Goal: Task Accomplishment & Management: Complete application form

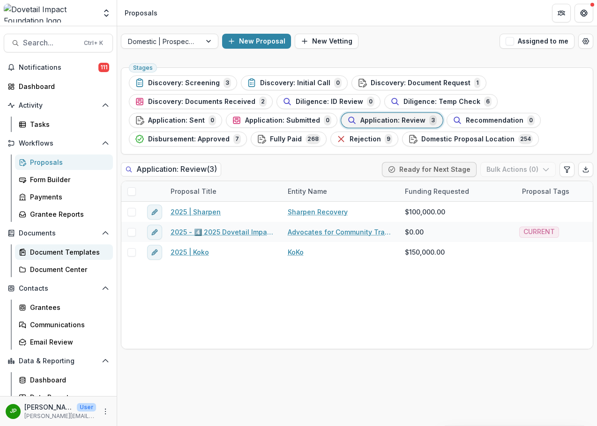
click at [85, 250] on div "Document Templates" at bounding box center [67, 252] width 75 height 10
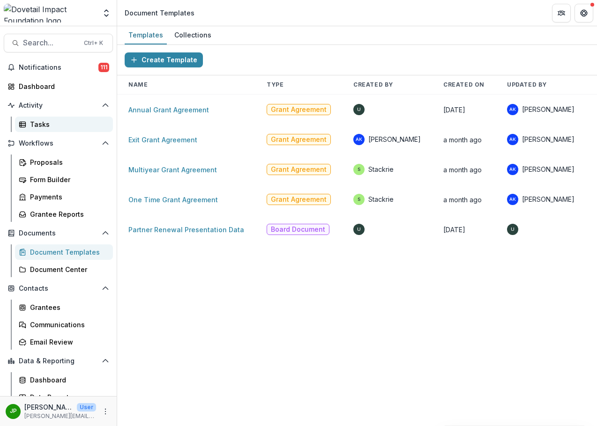
click at [79, 131] on link "Tasks" at bounding box center [64, 124] width 98 height 15
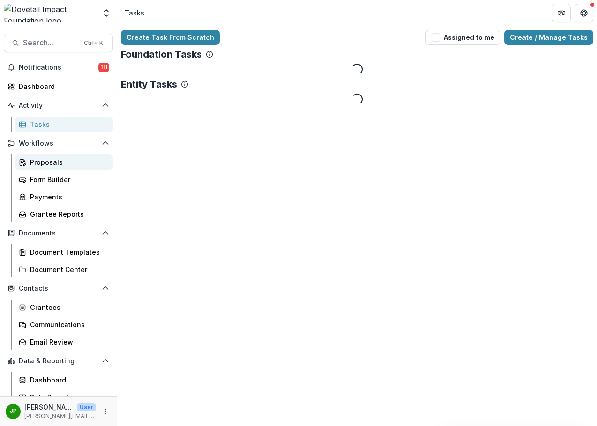
click at [74, 156] on link "Proposals" at bounding box center [64, 162] width 98 height 15
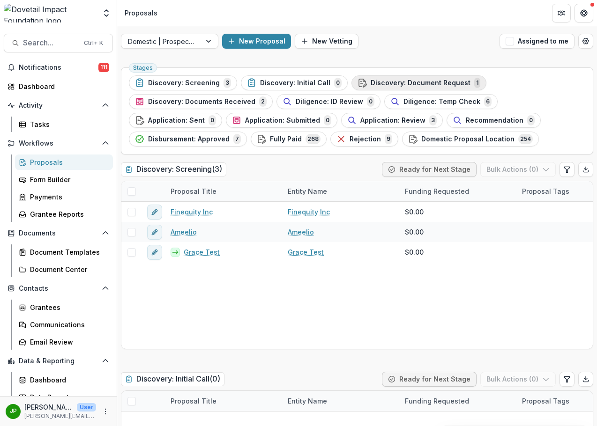
click at [438, 83] on span "Discovery: Document Request" at bounding box center [421, 83] width 100 height 8
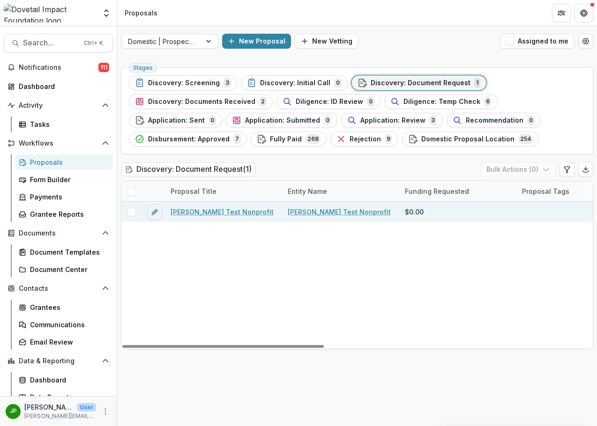
click at [221, 209] on link "[PERSON_NAME] Test Nonprofit" at bounding box center [222, 212] width 103 height 10
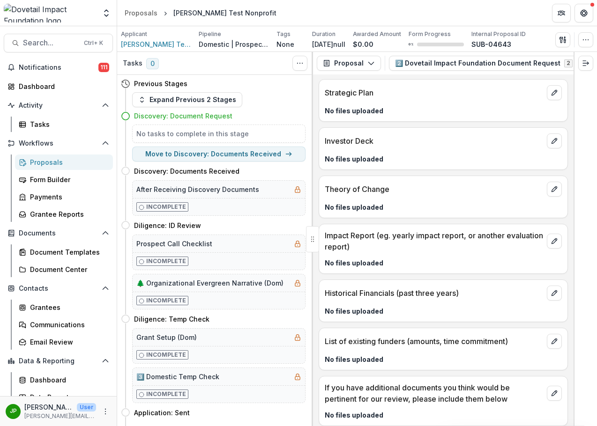
scroll to position [130, 0]
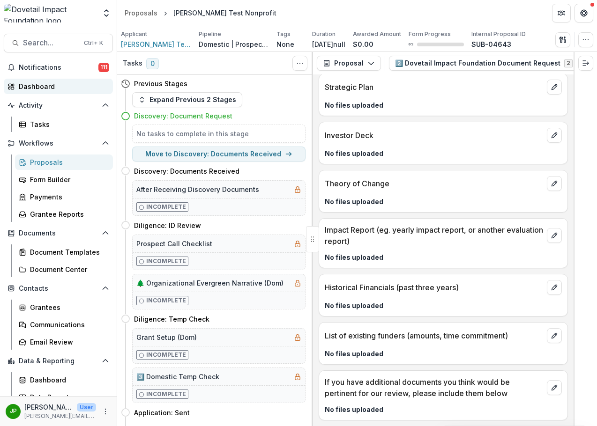
click at [67, 87] on div "Dashboard" at bounding box center [62, 87] width 87 height 10
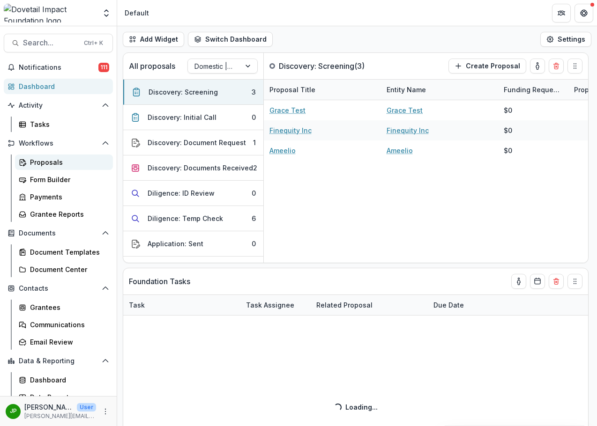
click at [54, 169] on link "Proposals" at bounding box center [64, 162] width 98 height 15
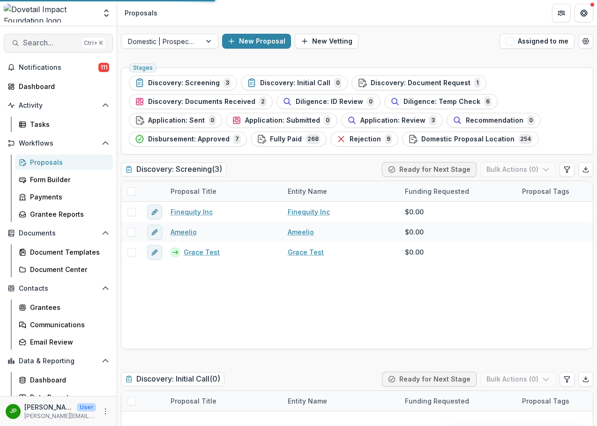
click at [45, 38] on span "Search..." at bounding box center [50, 42] width 55 height 9
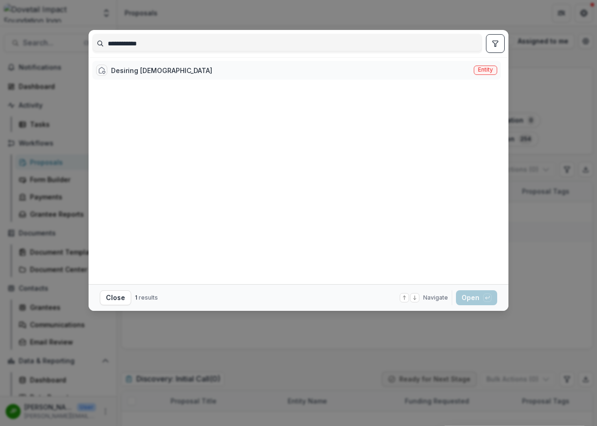
type input "**********"
click at [151, 72] on div "Desiring [DEMOGRAPHIC_DATA]" at bounding box center [161, 71] width 101 height 10
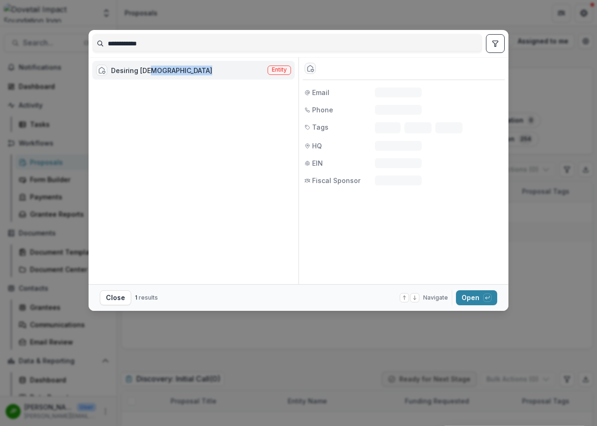
click at [151, 72] on div "Desiring [DEMOGRAPHIC_DATA]" at bounding box center [161, 71] width 101 height 10
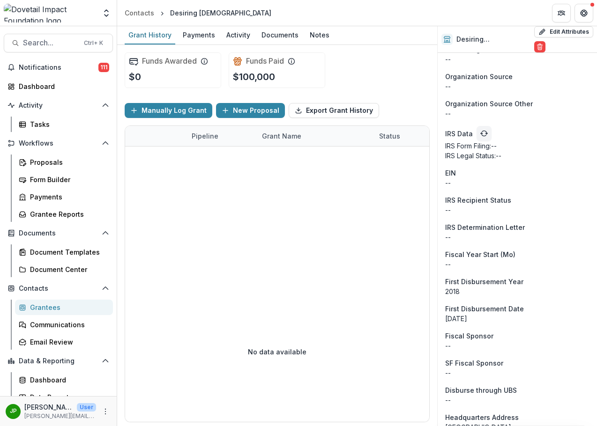
scroll to position [733, 0]
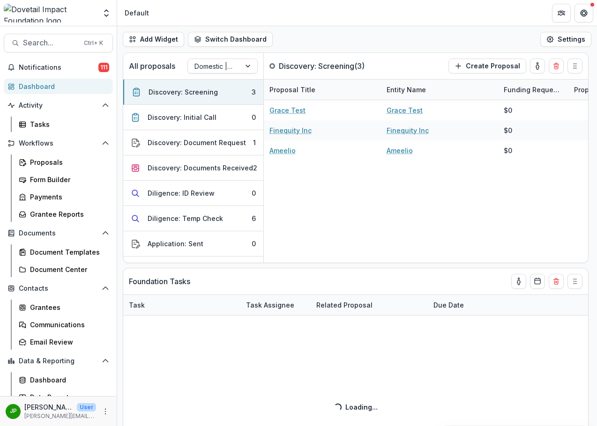
select select "******"
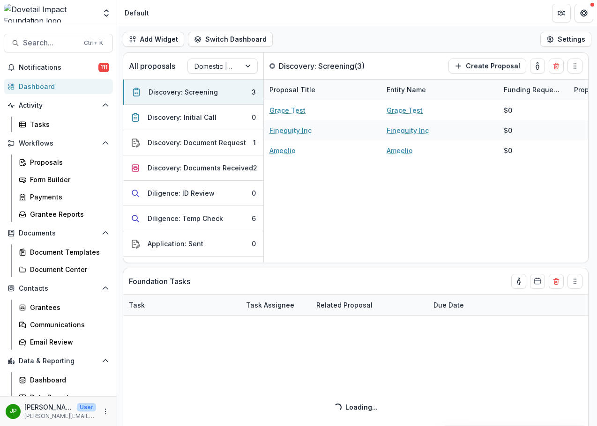
select select "******"
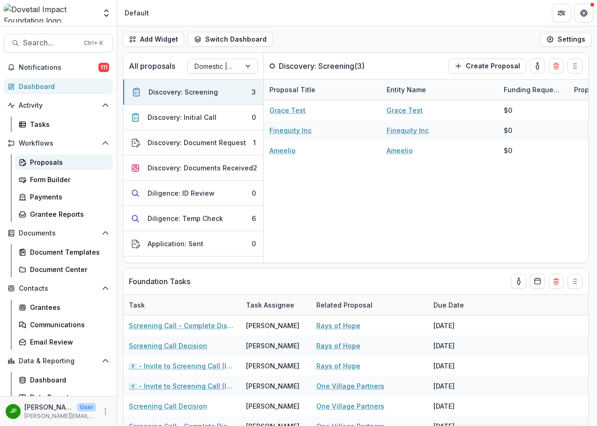
click at [61, 161] on div "Proposals" at bounding box center [67, 162] width 75 height 10
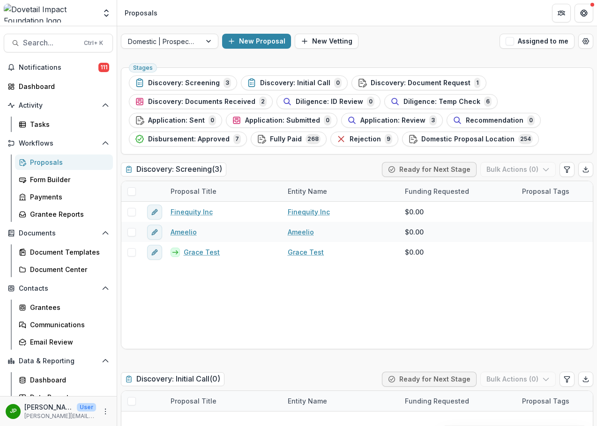
click at [380, 79] on span "Discovery: Document Request" at bounding box center [421, 83] width 100 height 8
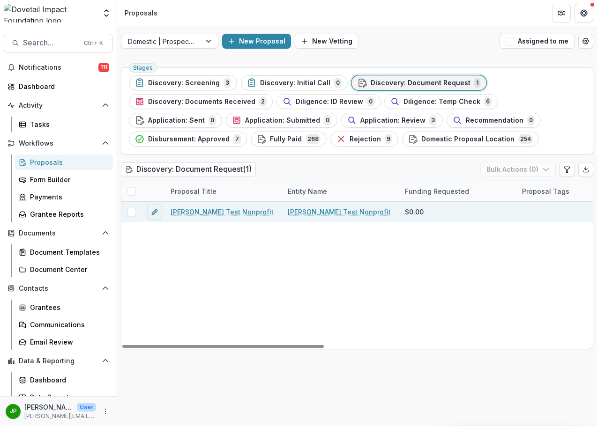
click at [203, 210] on link "[PERSON_NAME] Test Nonprofit" at bounding box center [222, 212] width 103 height 10
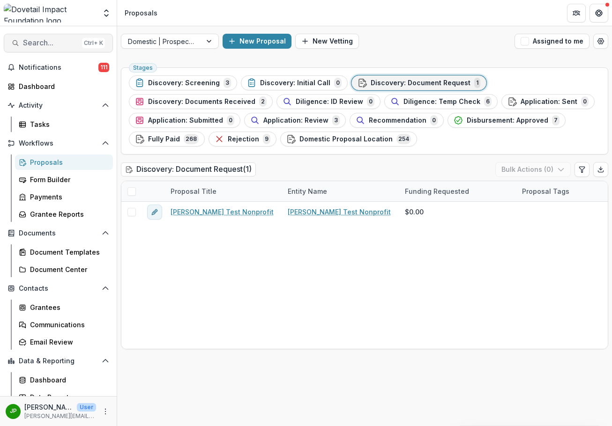
click at [45, 43] on span "Search..." at bounding box center [50, 42] width 55 height 9
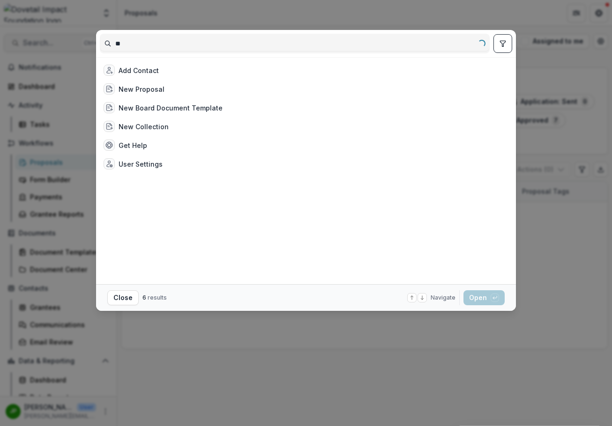
type input "*"
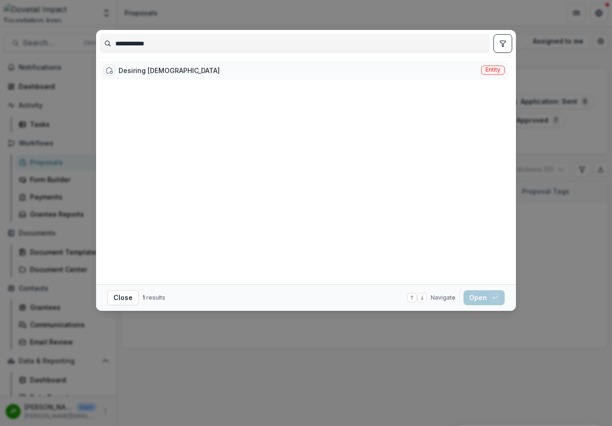
type input "**********"
click at [133, 66] on div "Desiring [DEMOGRAPHIC_DATA]" at bounding box center [169, 71] width 101 height 10
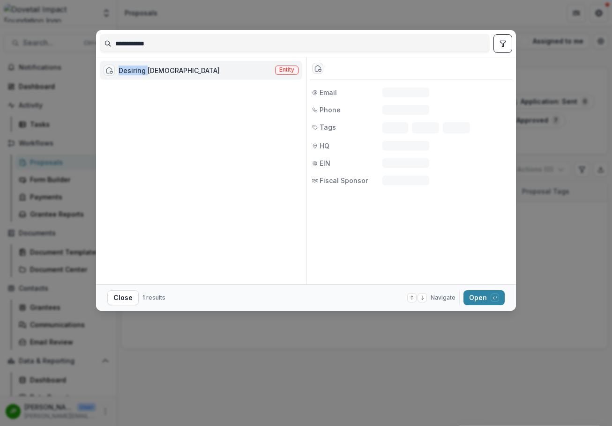
click at [133, 66] on div "Desiring [DEMOGRAPHIC_DATA]" at bounding box center [169, 71] width 101 height 10
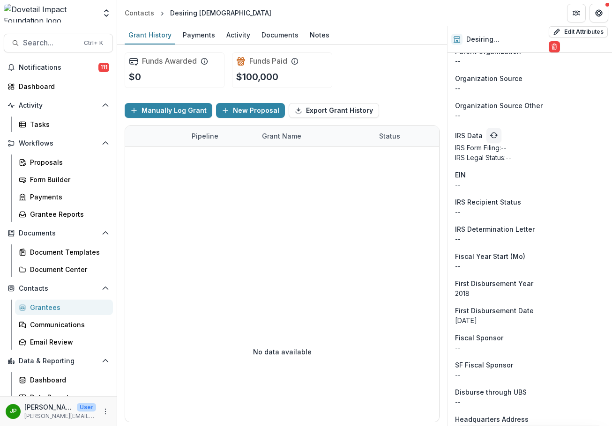
scroll to position [733, 0]
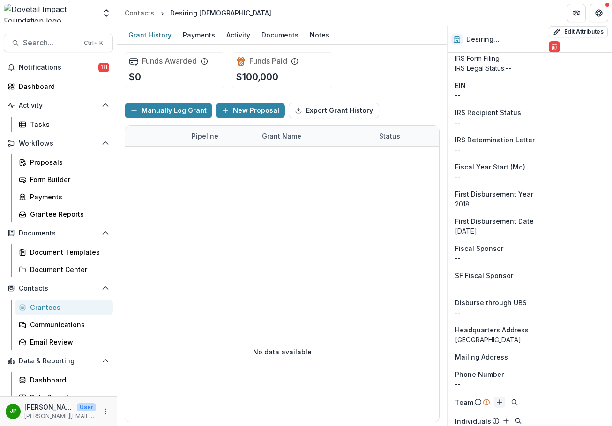
click at [496, 399] on icon "Add" at bounding box center [499, 402] width 7 height 7
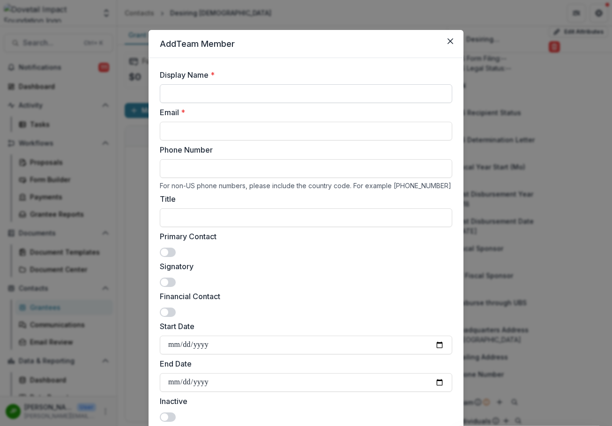
click at [200, 98] on input "Display Name *" at bounding box center [306, 93] width 292 height 19
type input "**********"
click at [171, 129] on input "Email *" at bounding box center [306, 131] width 292 height 19
paste input "**********"
type input "**********"
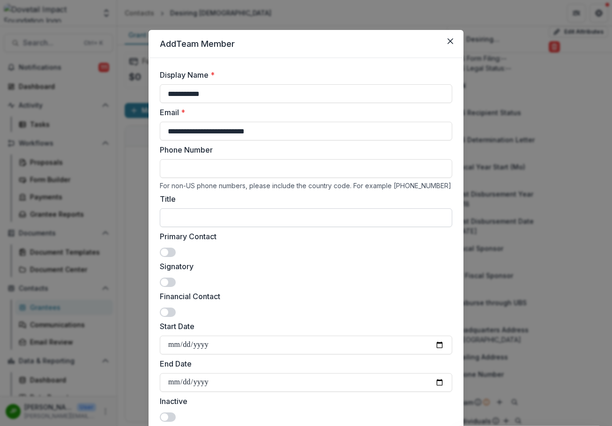
click at [178, 213] on input "Title" at bounding box center [306, 218] width 292 height 19
type input "**********"
click at [170, 249] on span at bounding box center [168, 252] width 16 height 9
click at [166, 282] on span at bounding box center [164, 282] width 7 height 7
click at [171, 309] on span at bounding box center [168, 312] width 16 height 9
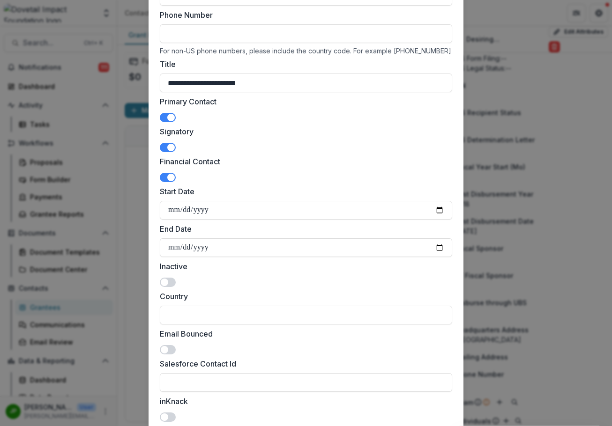
scroll to position [141, 0]
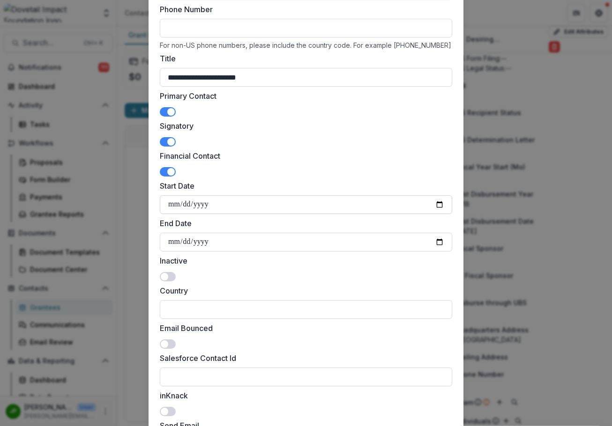
click at [170, 206] on input "Start Date" at bounding box center [306, 204] width 292 height 19
click at [434, 200] on input "Start Date" at bounding box center [306, 204] width 292 height 19
type input "**********"
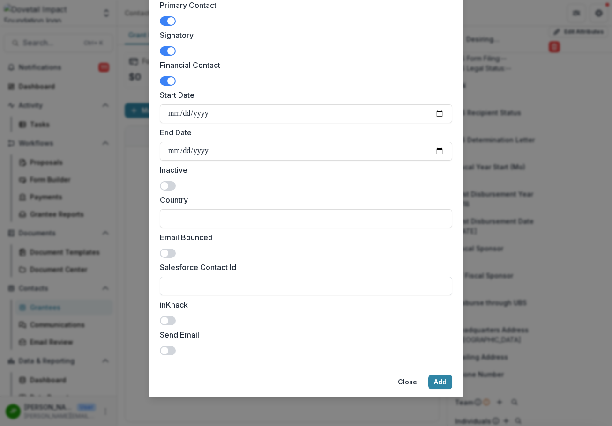
scroll to position [232, 0]
click at [213, 220] on input "Country" at bounding box center [306, 218] width 292 height 19
type input "***"
click at [169, 349] on span at bounding box center [168, 349] width 16 height 9
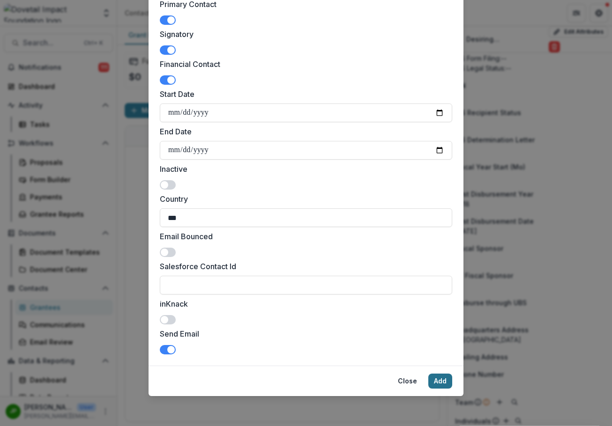
click at [430, 380] on button "Add" at bounding box center [440, 381] width 24 height 15
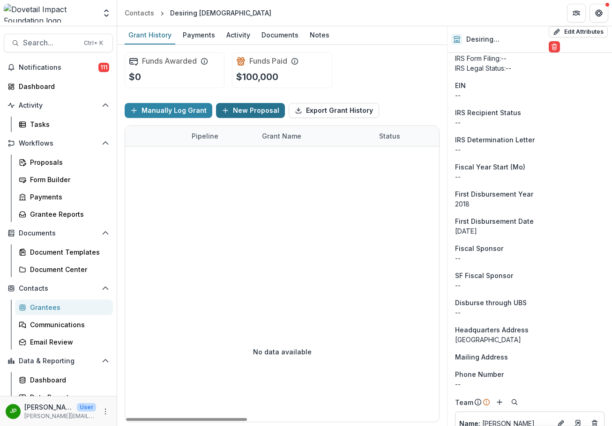
click at [222, 111] on icon "button" at bounding box center [225, 110] width 7 height 7
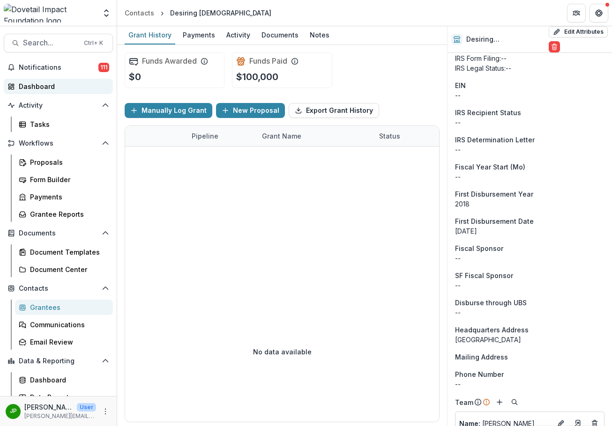
click at [79, 91] on link "Dashboard" at bounding box center [58, 86] width 109 height 15
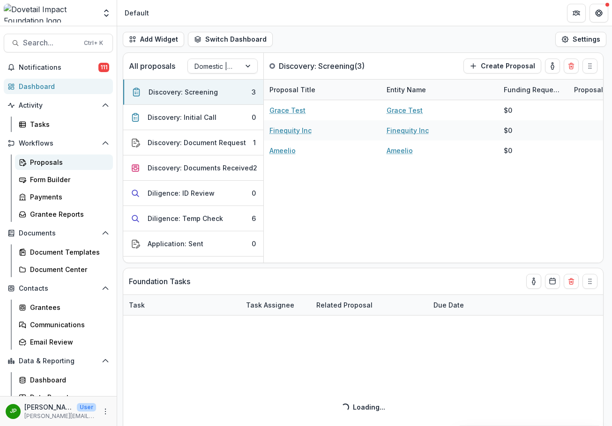
select select "******"
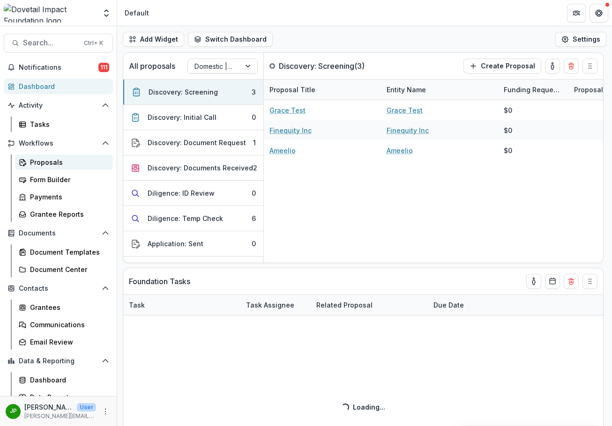
select select "******"
click at [55, 162] on div "Proposals" at bounding box center [67, 162] width 75 height 10
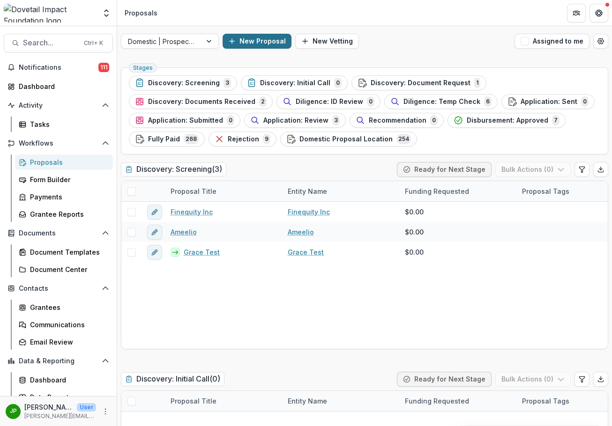
click at [228, 40] on icon "button" at bounding box center [231, 40] width 7 height 7
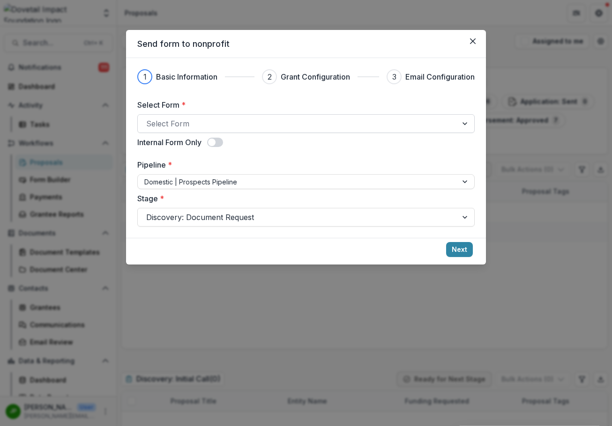
click at [201, 126] on div at bounding box center [297, 123] width 303 height 13
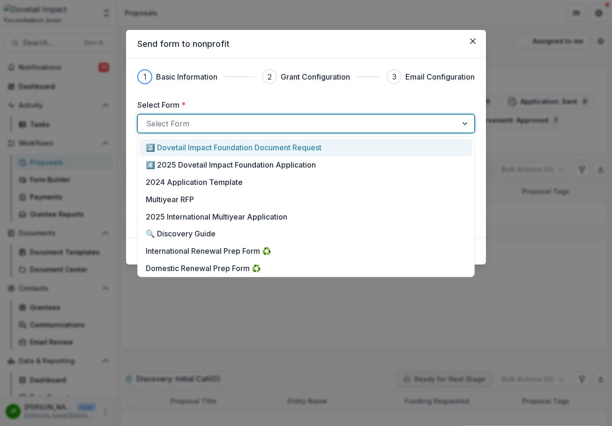
click at [209, 147] on p "2️⃣ Dovetail Impact Foundation Document Request" at bounding box center [234, 147] width 176 height 11
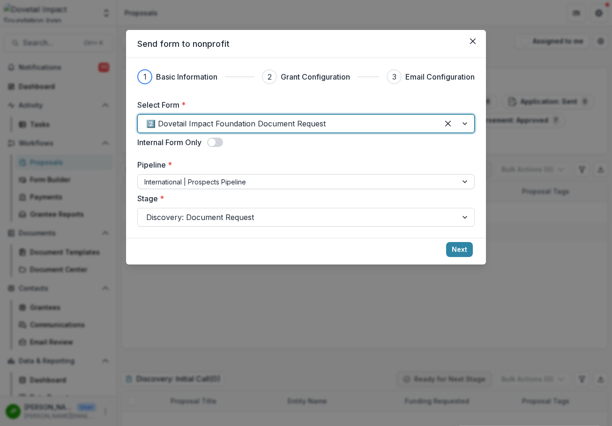
click at [230, 183] on div at bounding box center [297, 182] width 306 height 12
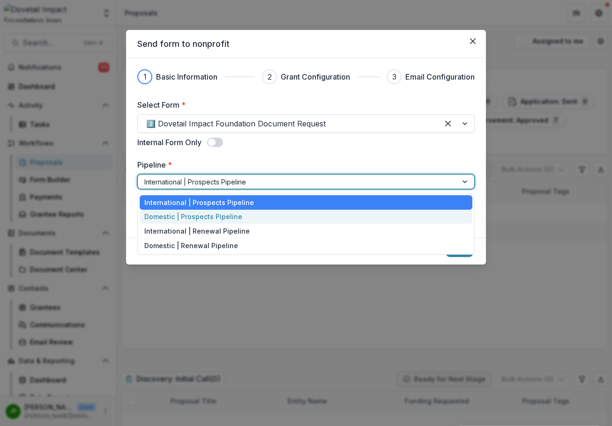
click at [211, 221] on div "Domestic | Prospects Pipeline" at bounding box center [306, 217] width 333 height 15
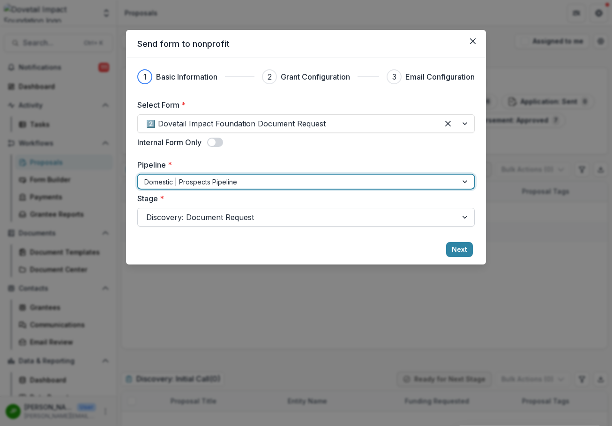
click at [246, 215] on div at bounding box center [297, 217] width 303 height 13
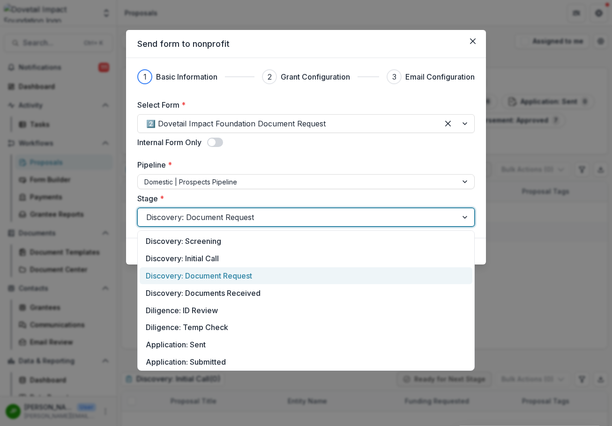
click at [240, 275] on div "Discovery: Document Request" at bounding box center [306, 276] width 333 height 17
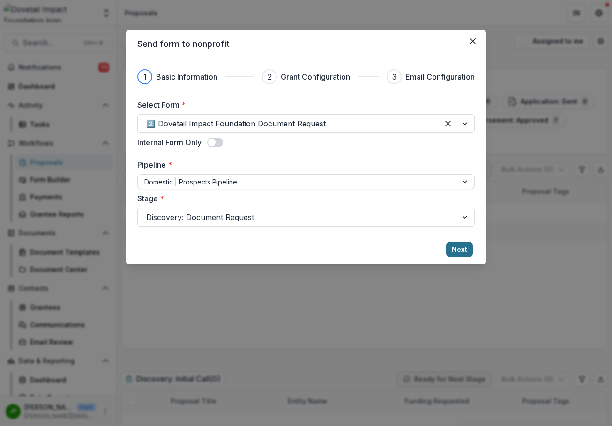
click at [466, 256] on button "Next" at bounding box center [459, 249] width 27 height 15
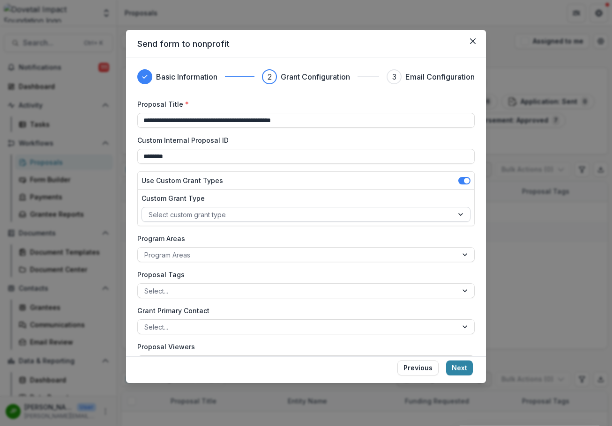
click at [272, 220] on div at bounding box center [298, 215] width 298 height 12
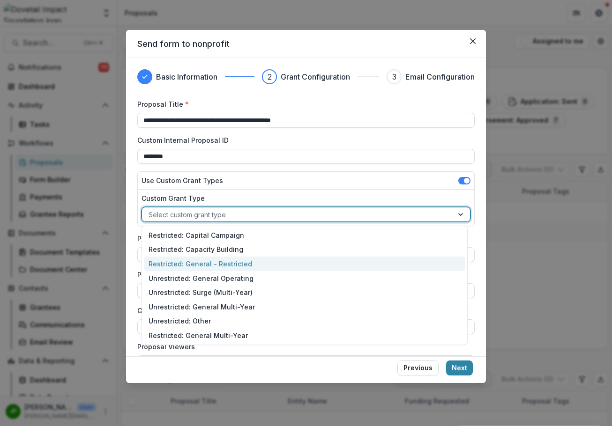
click at [239, 269] on div "Restricted: General - Restricted" at bounding box center [304, 264] width 321 height 15
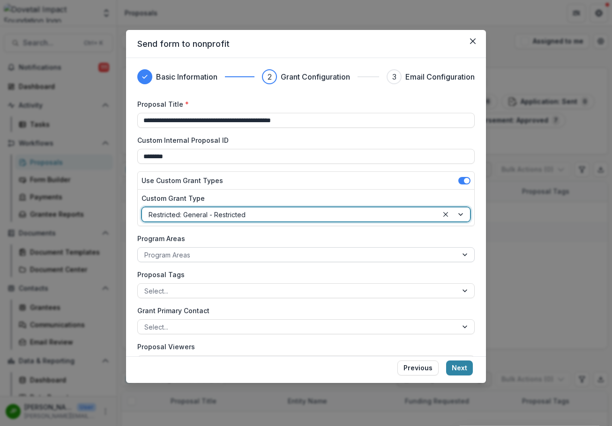
click at [237, 258] on div at bounding box center [297, 255] width 306 height 12
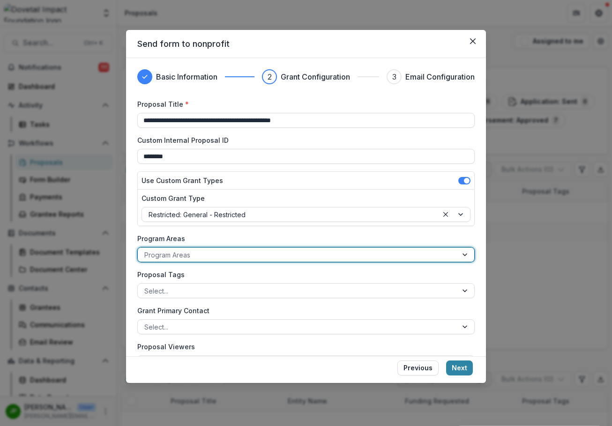
click at [237, 258] on div at bounding box center [297, 255] width 306 height 12
click at [237, 257] on div at bounding box center [297, 255] width 306 height 12
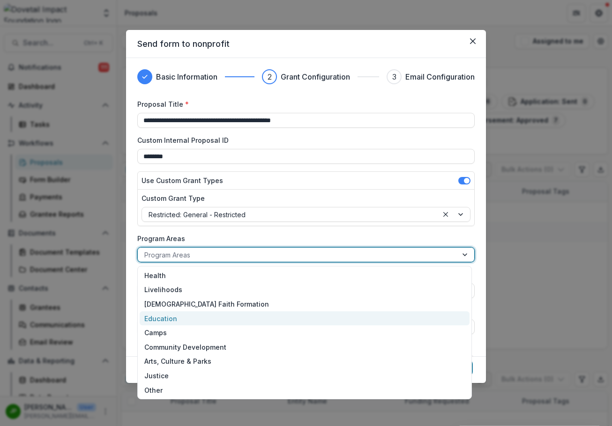
drag, startPoint x: 193, startPoint y: 327, endPoint x: 193, endPoint y: 320, distance: 6.6
click at [193, 320] on div "Health Livelihoods Christian Faith Formation Education Camps Community Developm…" at bounding box center [304, 333] width 335 height 134
click at [194, 319] on div "Education" at bounding box center [305, 319] width 330 height 15
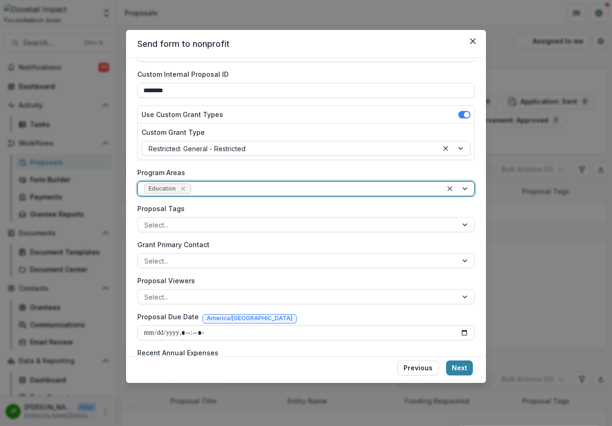
scroll to position [141, 0]
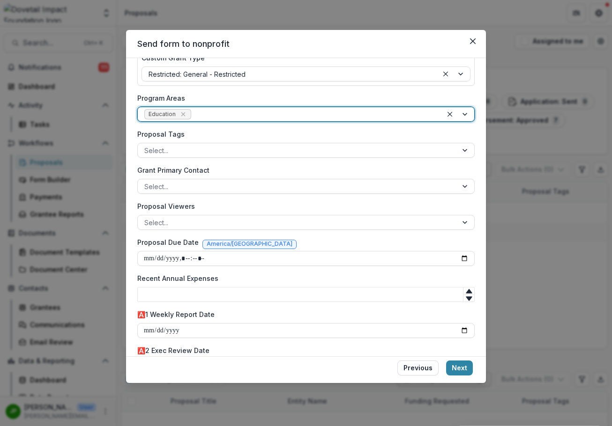
click at [222, 178] on div "Grant Primary Contact Select..." at bounding box center [305, 179] width 337 height 29
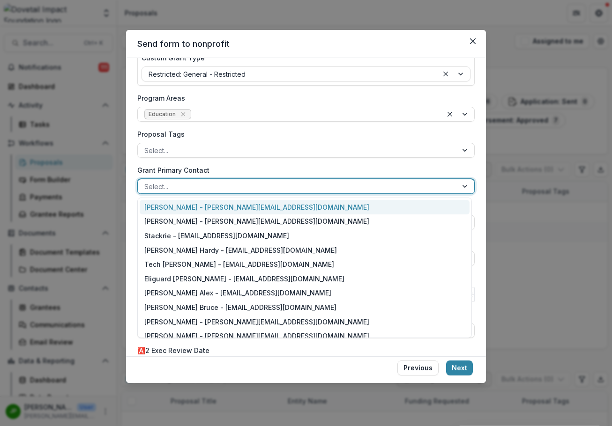
click at [222, 180] on div "Select..." at bounding box center [298, 187] width 320 height 14
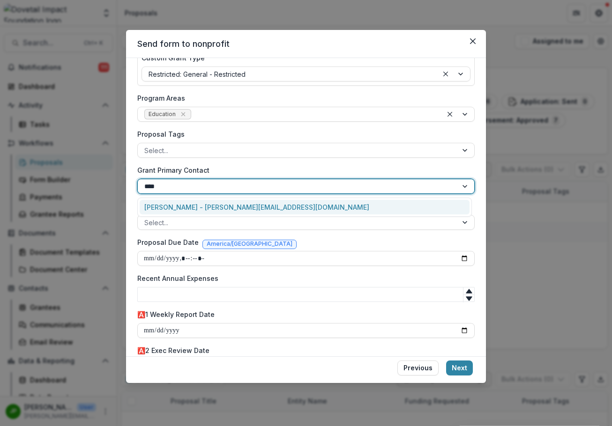
type input "*****"
click at [213, 205] on div "Jason Pittman - jason@dovetailimpact.org" at bounding box center [305, 207] width 330 height 15
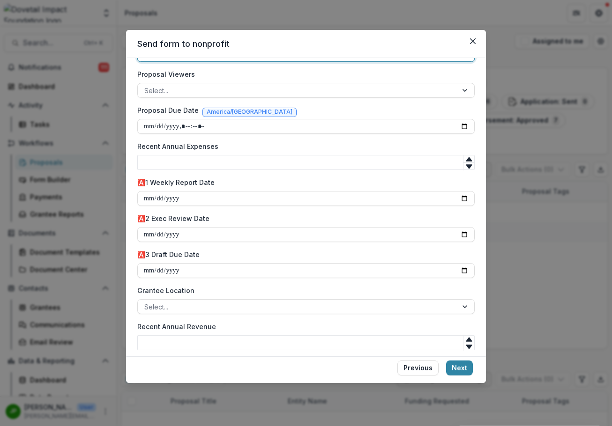
scroll to position [281, 0]
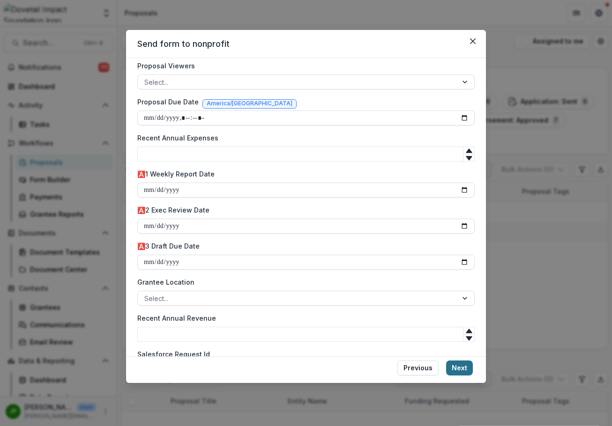
click at [462, 365] on button "Next" at bounding box center [459, 368] width 27 height 15
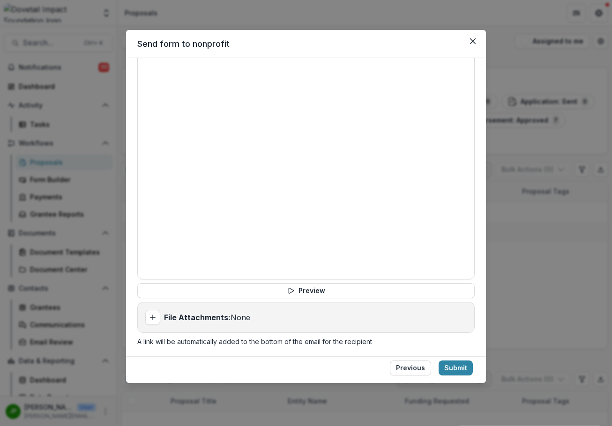
scroll to position [359, 0]
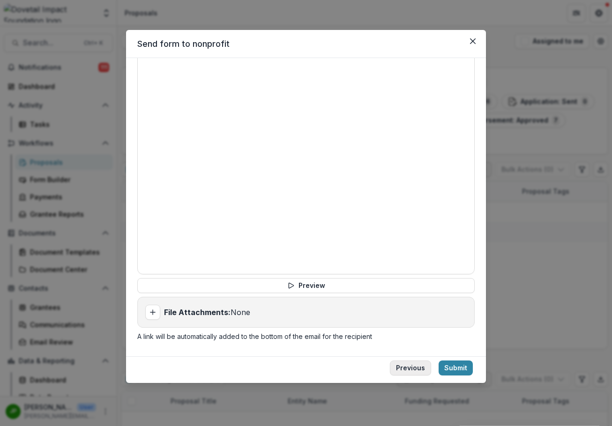
click at [402, 366] on button "Previous" at bounding box center [410, 368] width 41 height 15
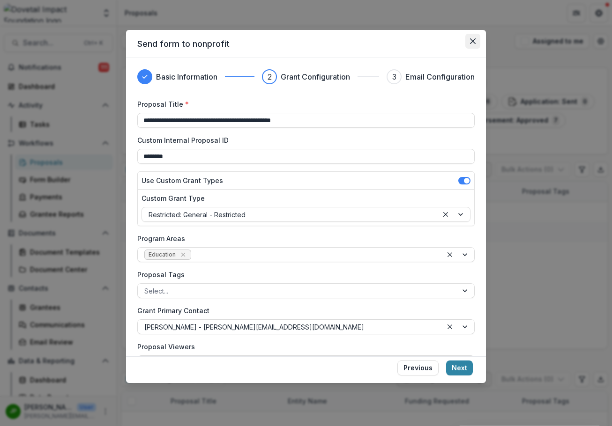
click at [474, 40] on icon "Close" at bounding box center [473, 41] width 6 height 6
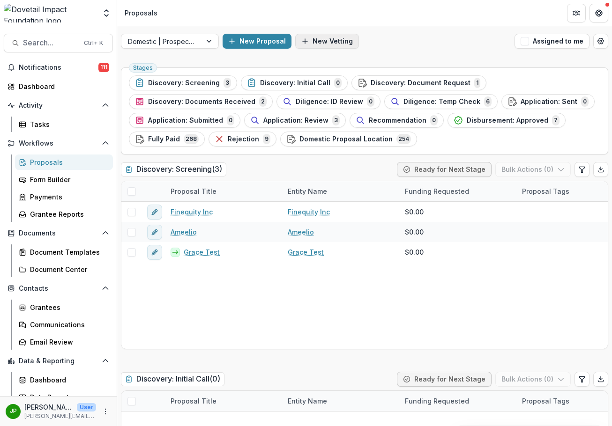
click at [305, 39] on icon "button" at bounding box center [304, 40] width 7 height 7
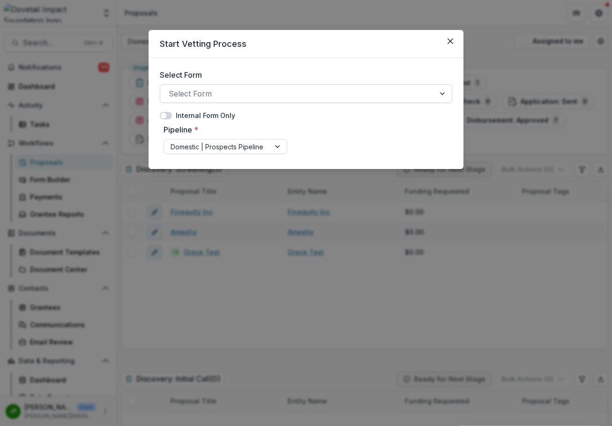
click at [233, 89] on div at bounding box center [298, 93] width 258 height 13
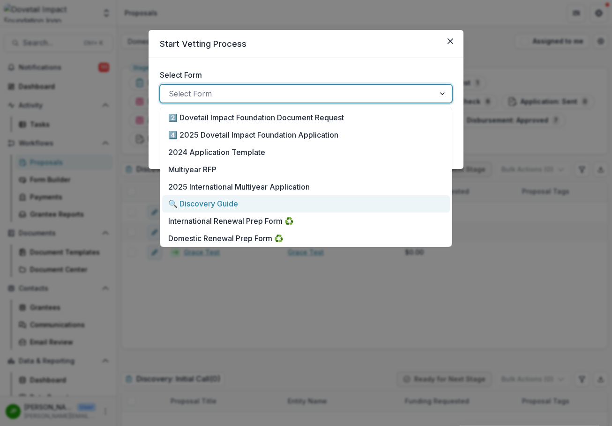
click at [216, 202] on p "🔍 Discovery Guide" at bounding box center [203, 203] width 70 height 11
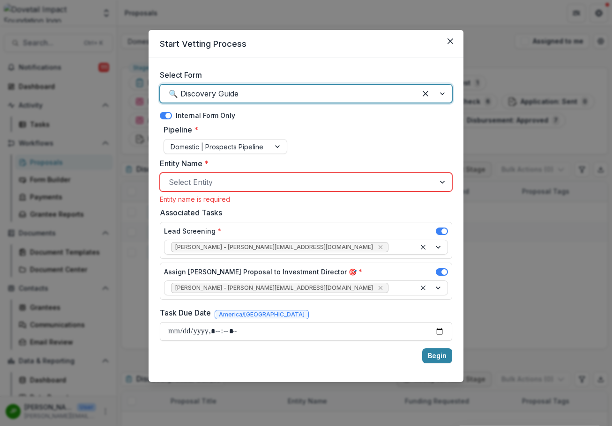
click at [226, 180] on div at bounding box center [298, 182] width 258 height 13
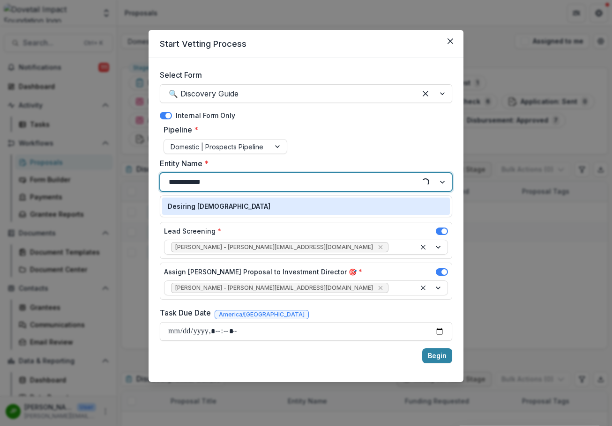
type input "**********"
click at [226, 207] on div "Desiring [DEMOGRAPHIC_DATA]" at bounding box center [306, 206] width 276 height 10
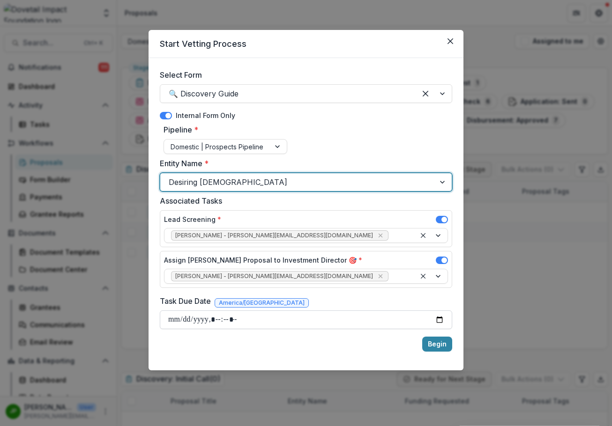
click at [172, 326] on input "Task Due Date" at bounding box center [306, 320] width 292 height 19
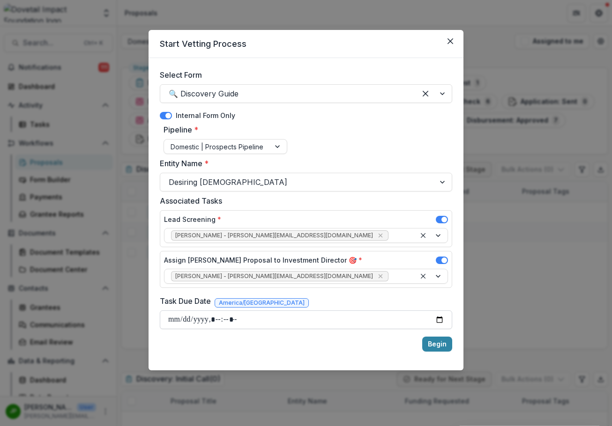
click at [443, 317] on input "Task Due Date" at bounding box center [306, 320] width 292 height 19
type input "**********"
click at [438, 347] on button "Begin" at bounding box center [437, 344] width 30 height 15
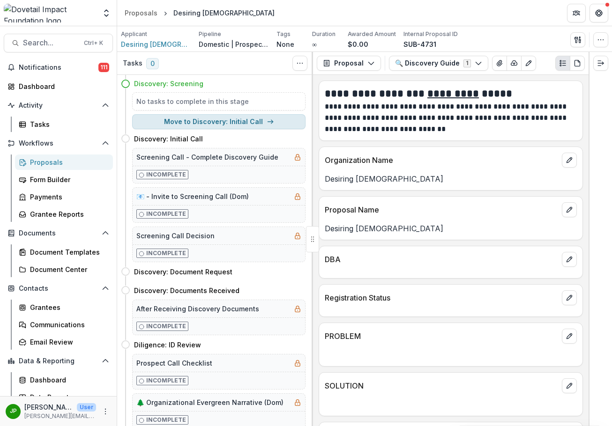
click at [255, 125] on button "Move to Discovery: Initial Call" at bounding box center [218, 121] width 173 height 15
select select "**********"
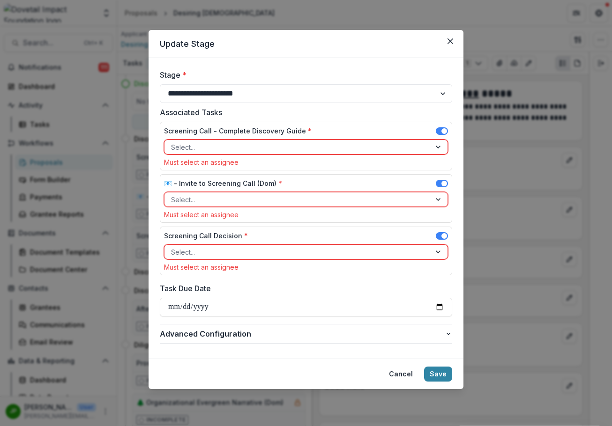
click at [250, 138] on div "Screening Call - Complete Discovery Guide *" at bounding box center [306, 133] width 284 height 14
click at [250, 147] on div at bounding box center [297, 147] width 253 height 12
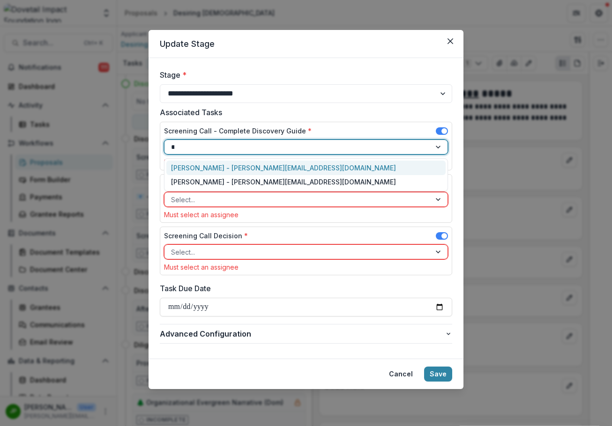
type input "*****"
click at [252, 171] on div "Jason Pittman - jason@dovetailimpact.org" at bounding box center [305, 168] width 279 height 15
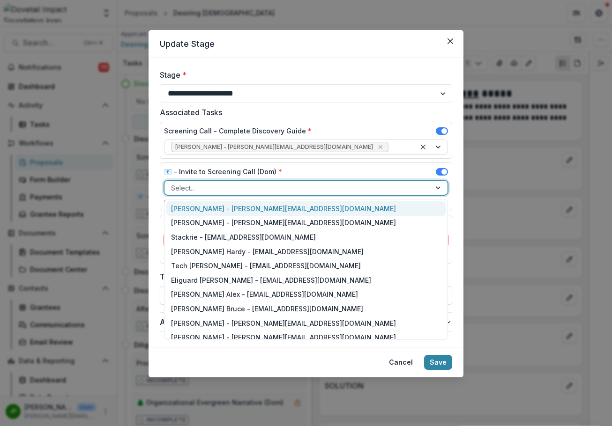
click at [242, 186] on div at bounding box center [297, 188] width 253 height 12
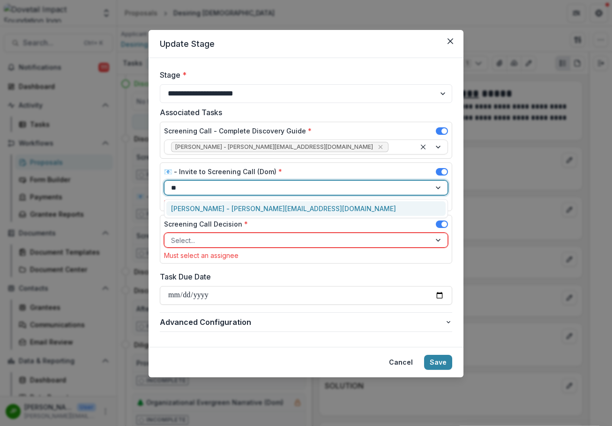
type input "*"
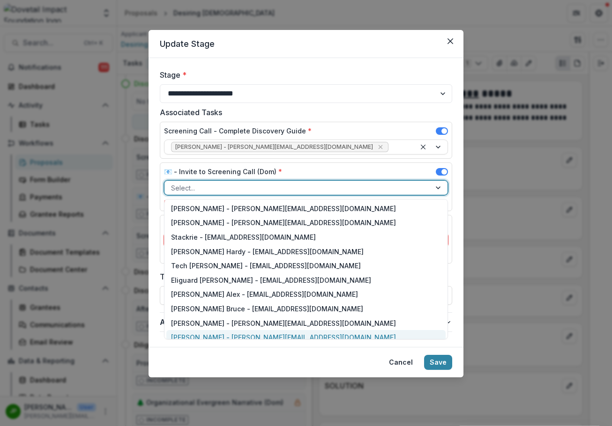
type input "*"
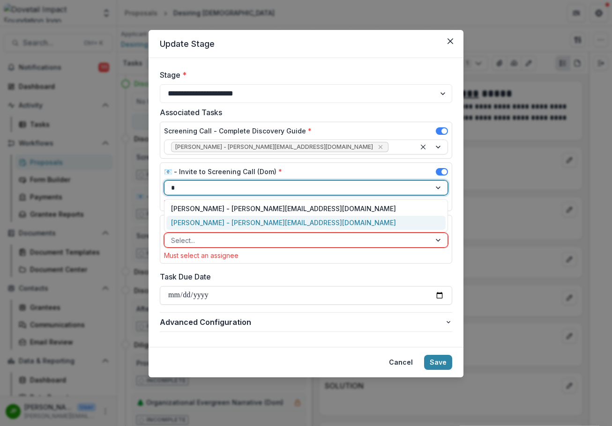
click at [231, 221] on div "Jason Pittman - jason@dovetailimpact.org" at bounding box center [305, 223] width 279 height 15
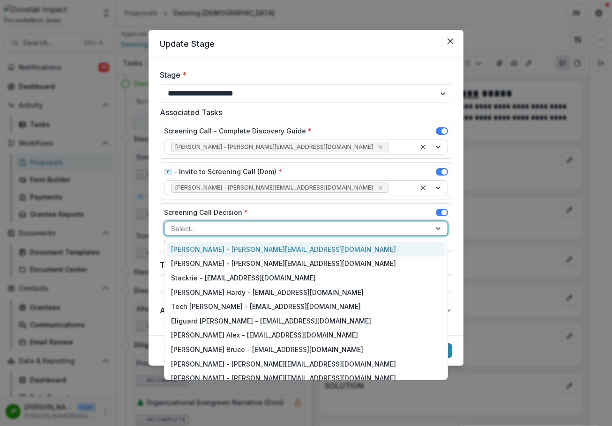
click at [247, 227] on div at bounding box center [297, 229] width 253 height 12
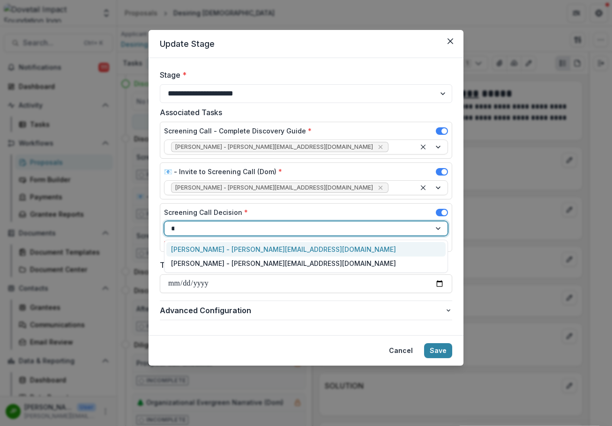
type input "*****"
click at [241, 247] on div "Jason Pittman - jason@dovetailimpact.org" at bounding box center [305, 249] width 279 height 15
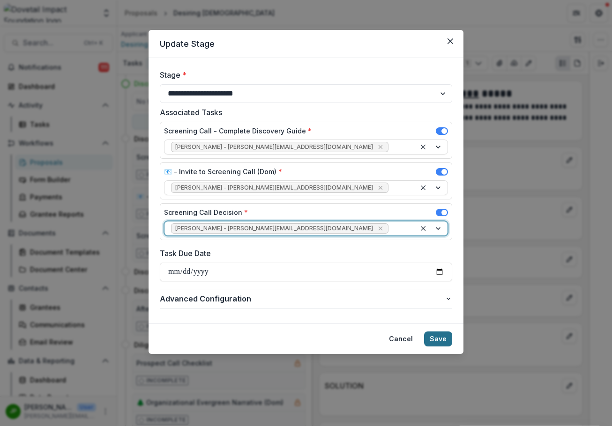
click at [435, 340] on button "Save" at bounding box center [438, 339] width 28 height 15
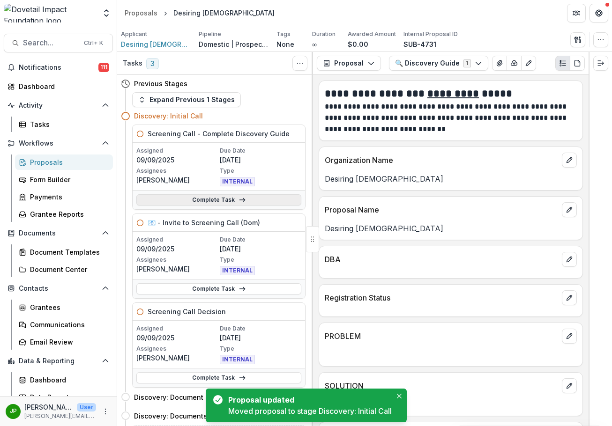
click at [233, 200] on link "Complete Task" at bounding box center [218, 199] width 165 height 11
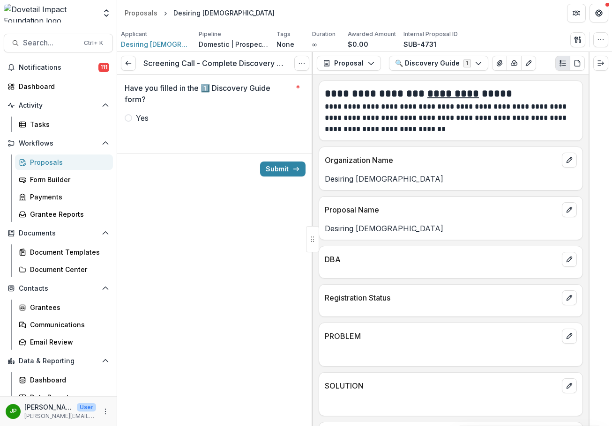
click at [139, 114] on span "Yes" at bounding box center [142, 117] width 13 height 11
click at [280, 173] on button "Submit" at bounding box center [282, 169] width 45 height 15
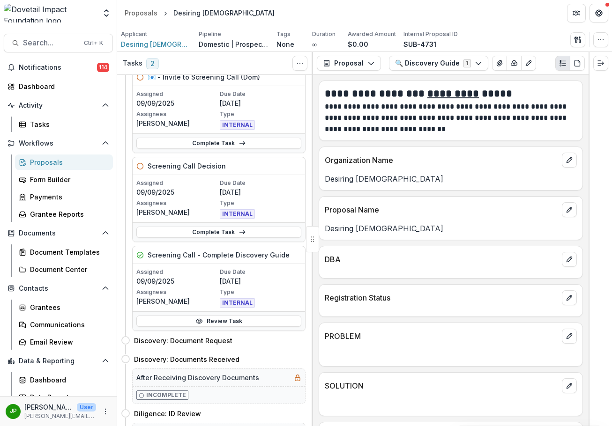
scroll to position [141, 0]
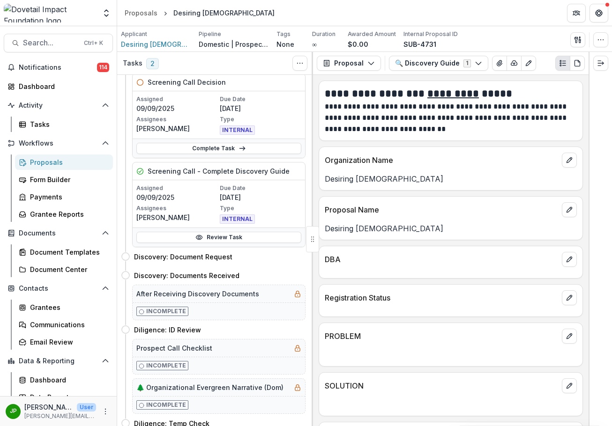
click at [230, 141] on div "Complete Task" at bounding box center [219, 148] width 172 height 19
click at [231, 150] on link "Complete Task" at bounding box center [218, 148] width 165 height 11
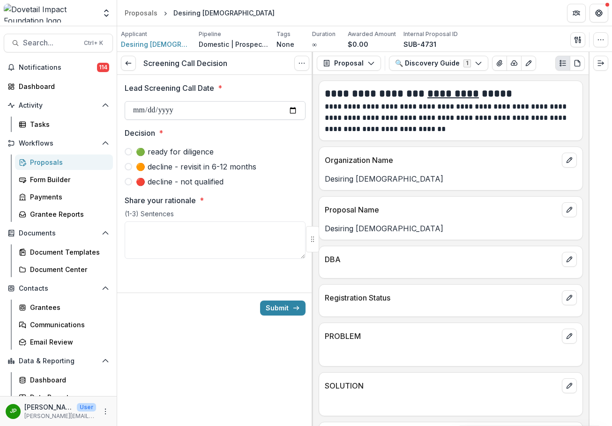
click at [290, 109] on input "Lead Screening Call Date *" at bounding box center [215, 110] width 181 height 19
type input "**********"
click at [130, 151] on span at bounding box center [128, 151] width 7 height 7
click at [298, 311] on icon "submit" at bounding box center [295, 308] width 7 height 7
type textarea "****"
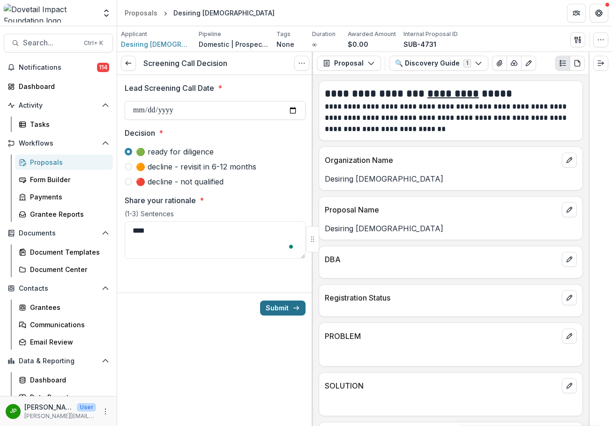
click at [286, 315] on button "Submit" at bounding box center [282, 308] width 45 height 15
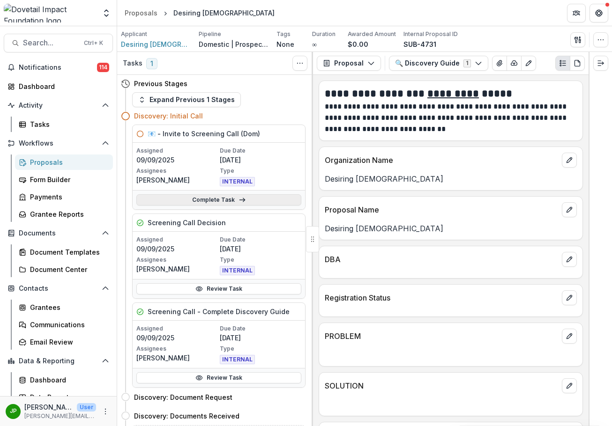
click at [231, 200] on link "Complete Task" at bounding box center [218, 199] width 165 height 11
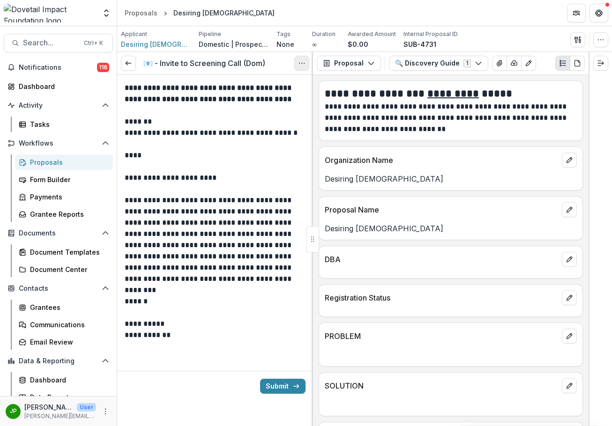
click at [297, 64] on button "Options" at bounding box center [301, 63] width 15 height 15
click at [258, 100] on button "Cancel Task" at bounding box center [257, 104] width 100 height 15
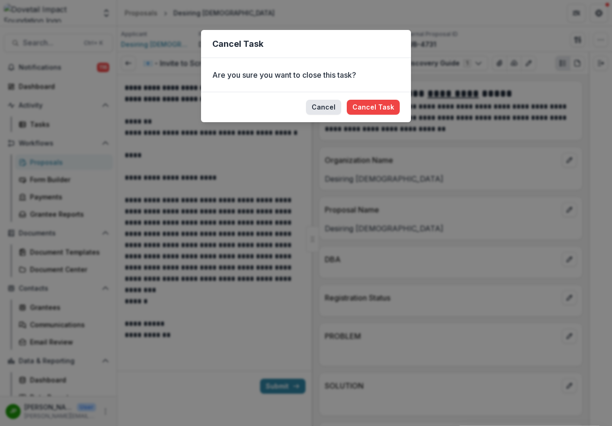
click at [332, 111] on button "Cancel" at bounding box center [323, 107] width 35 height 15
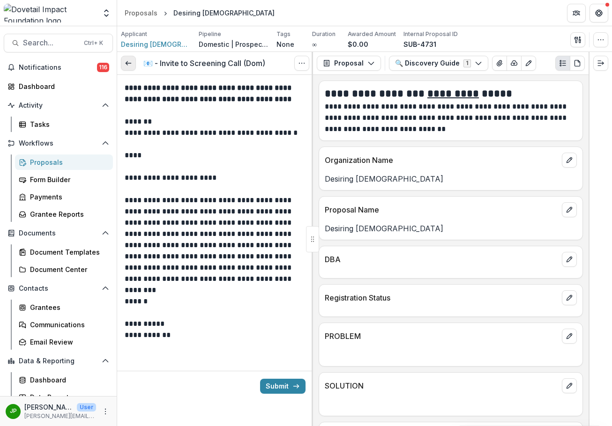
click at [127, 65] on icon at bounding box center [128, 63] width 7 height 7
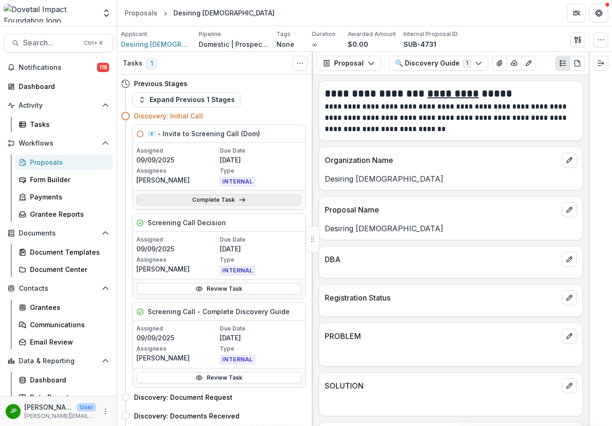
click at [246, 195] on link "Complete Task" at bounding box center [218, 199] width 165 height 11
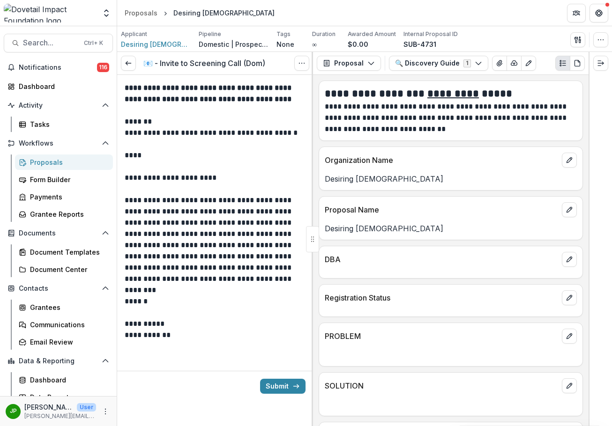
click at [280, 378] on div "Submit" at bounding box center [215, 386] width 196 height 30
click at [285, 392] on button "Submit" at bounding box center [282, 386] width 45 height 15
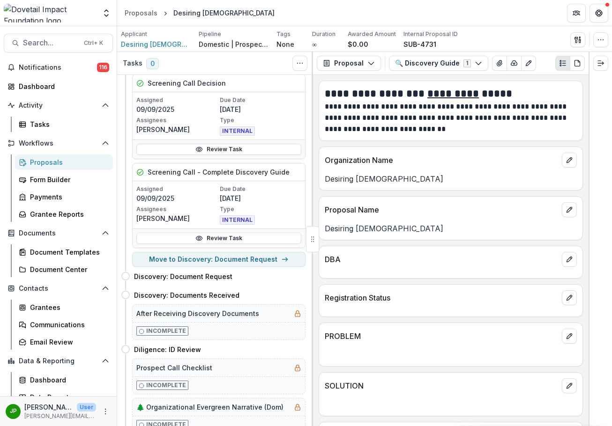
scroll to position [141, 0]
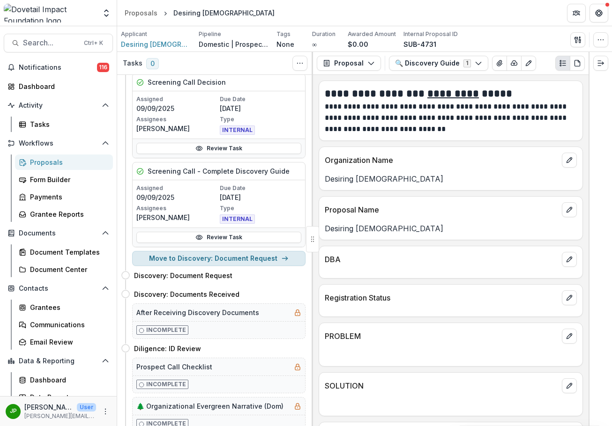
click at [244, 255] on button "Move to Discovery: Document Request" at bounding box center [218, 258] width 173 height 15
select select "**********"
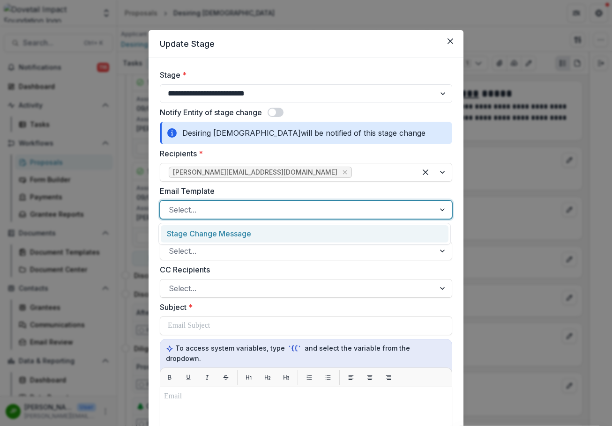
click at [228, 213] on div at bounding box center [298, 209] width 258 height 13
drag, startPoint x: 224, startPoint y: 233, endPoint x: 232, endPoint y: 212, distance: 22.8
click at [231, 213] on body "Skip to content Team Settings Admin Settings Proposals Desiring God Search... C…" at bounding box center [306, 213] width 612 height 426
click at [205, 253] on div at bounding box center [298, 251] width 258 height 13
click at [222, 203] on div "Select..." at bounding box center [297, 209] width 275 height 15
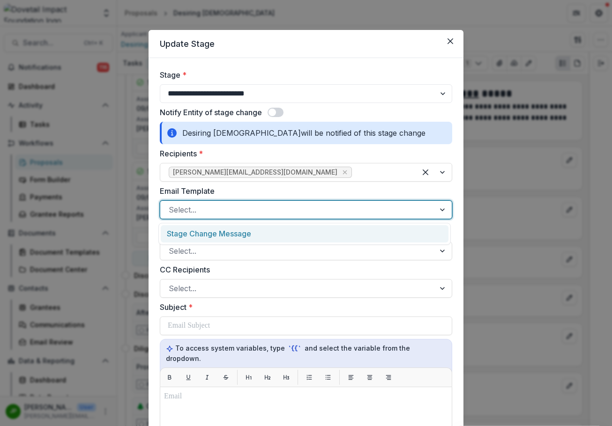
click at [216, 239] on div "Stage Change Message" at bounding box center [305, 233] width 288 height 17
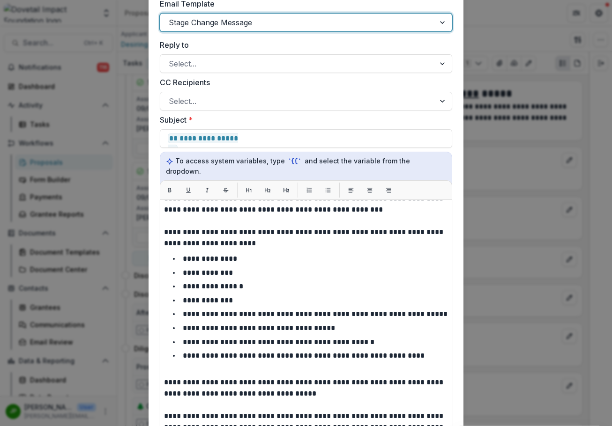
scroll to position [0, 0]
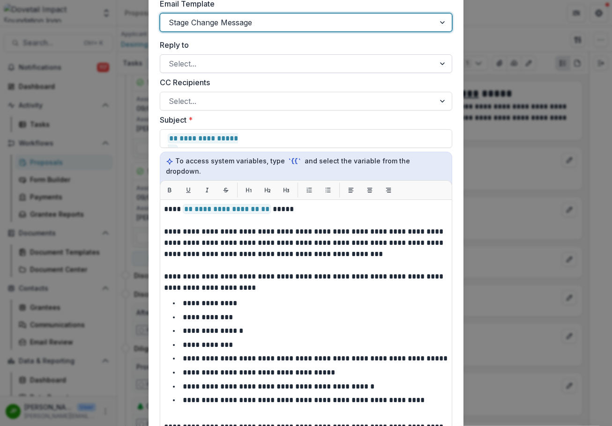
click at [225, 60] on div at bounding box center [298, 63] width 258 height 13
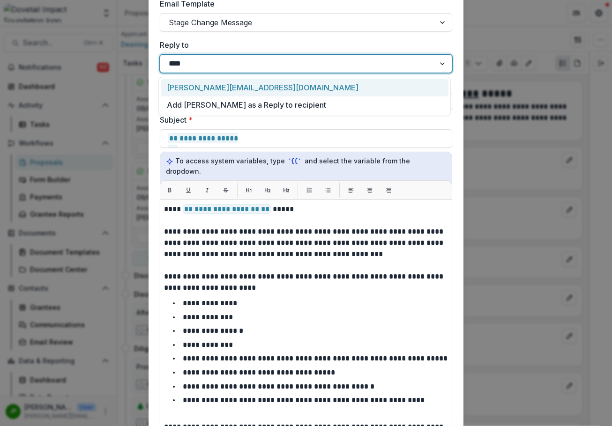
type input "*****"
click at [233, 92] on div "[PERSON_NAME][EMAIL_ADDRESS][DOMAIN_NAME]" at bounding box center [305, 87] width 288 height 17
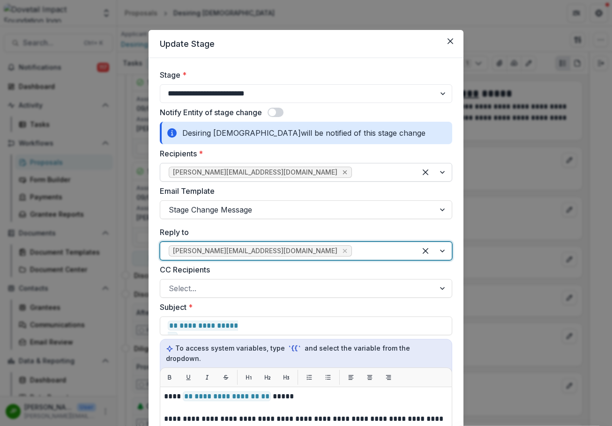
click at [343, 172] on icon "Remove sam.macrane@desiringgod.org" at bounding box center [345, 173] width 4 height 4
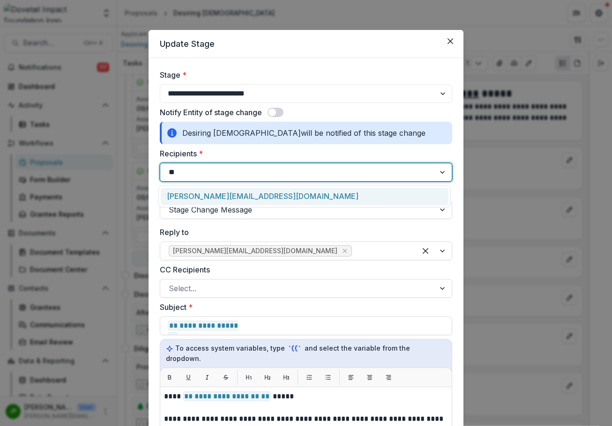
type input "***"
click at [256, 193] on div "sam.macrane@desiringgod.org" at bounding box center [305, 196] width 288 height 17
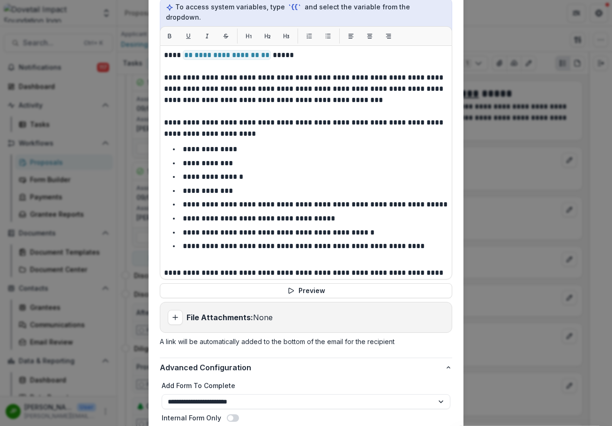
scroll to position [375, 0]
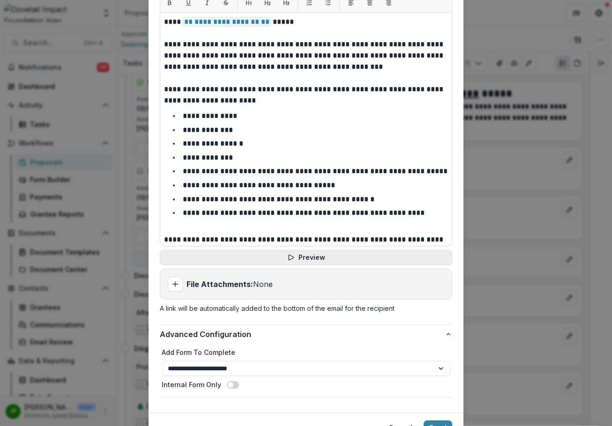
click at [334, 250] on button "Preview" at bounding box center [306, 257] width 292 height 15
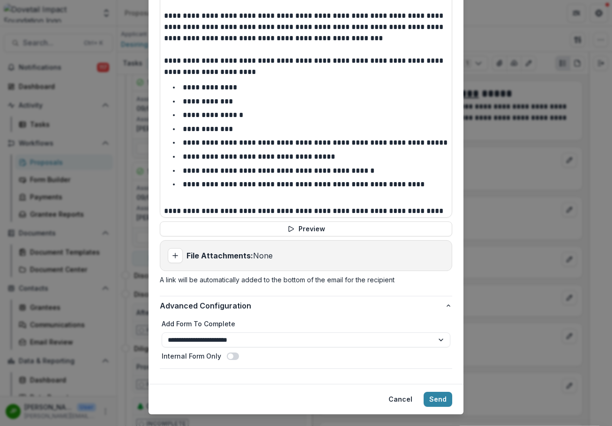
scroll to position [412, 0]
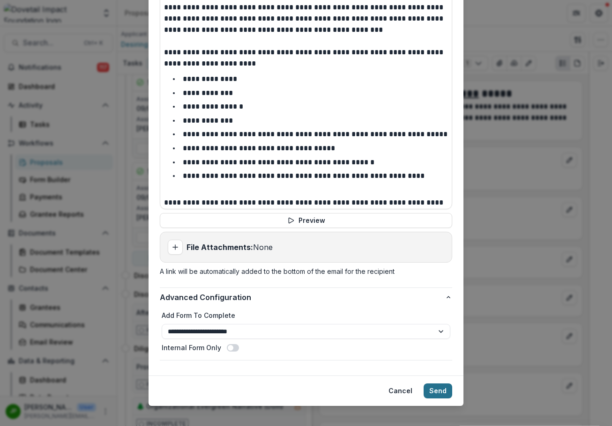
click at [436, 384] on button "Send" at bounding box center [438, 391] width 29 height 15
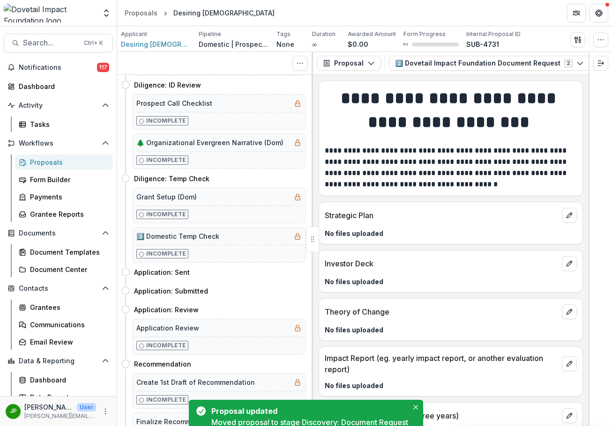
scroll to position [0, 0]
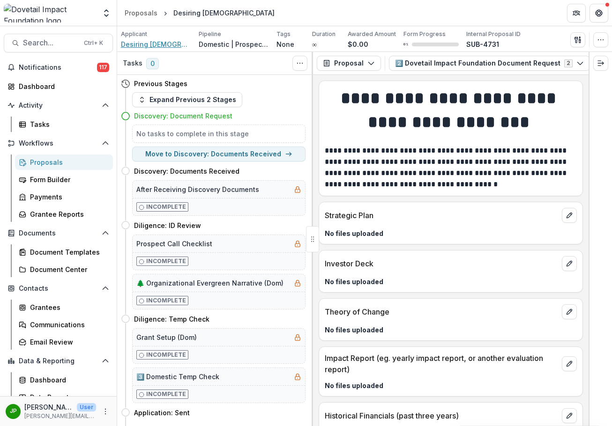
click at [155, 47] on span "Desiring [DEMOGRAPHIC_DATA]" at bounding box center [156, 44] width 70 height 10
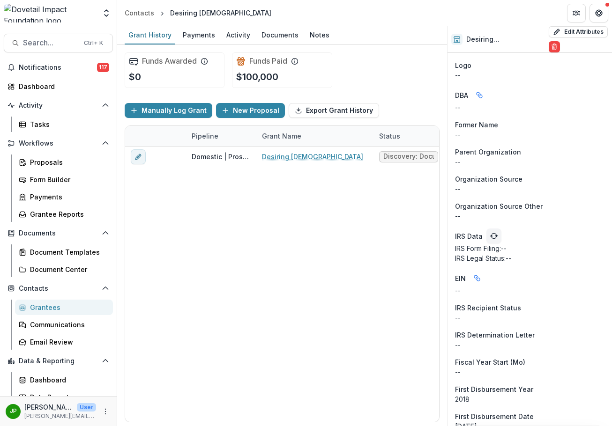
scroll to position [656, 0]
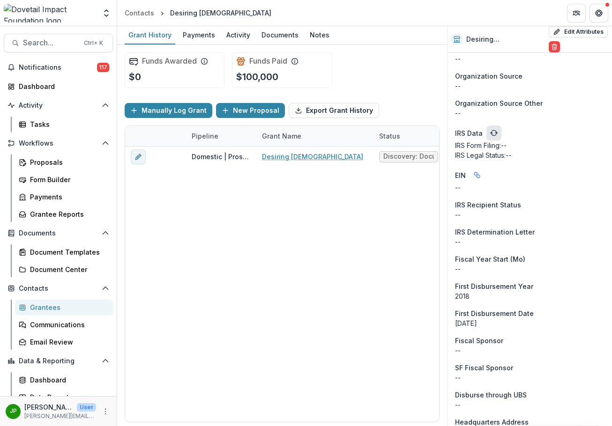
click at [499, 126] on button "refresh" at bounding box center [493, 133] width 15 height 15
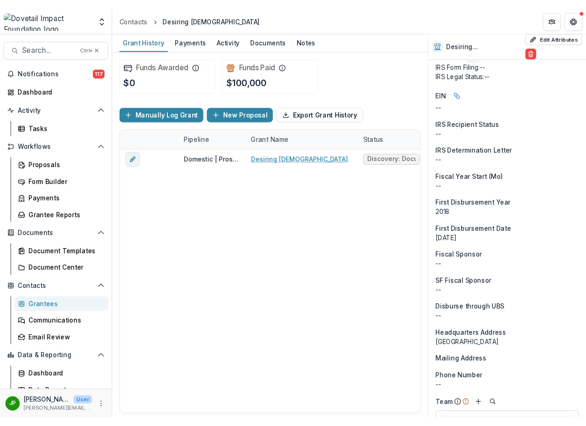
scroll to position [861, 0]
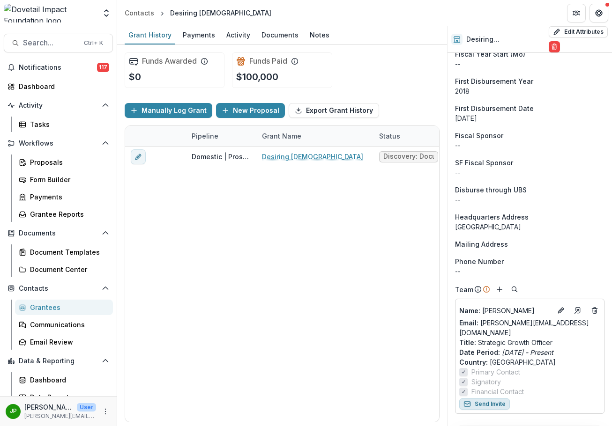
click at [496, 399] on button "Send Invite" at bounding box center [484, 404] width 51 height 11
